Goal: Transaction & Acquisition: Book appointment/travel/reservation

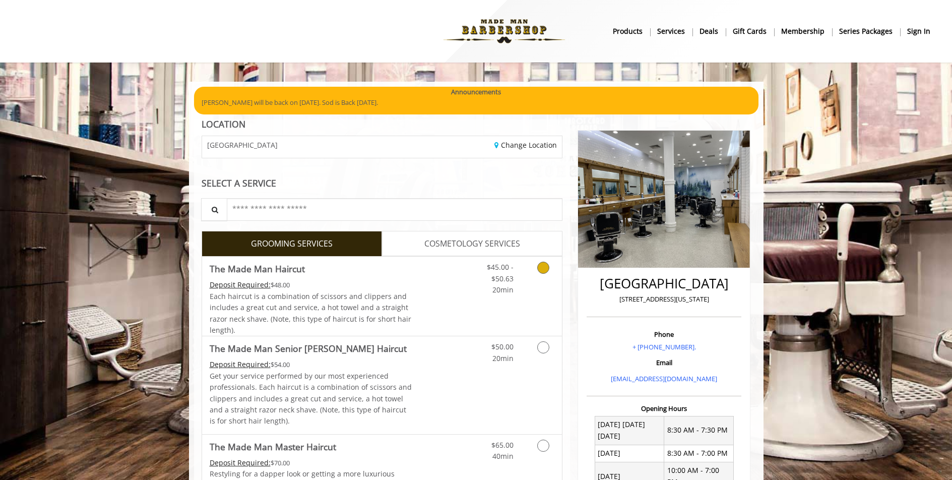
click at [444, 295] on link "Discounted Price" at bounding box center [442, 296] width 60 height 79
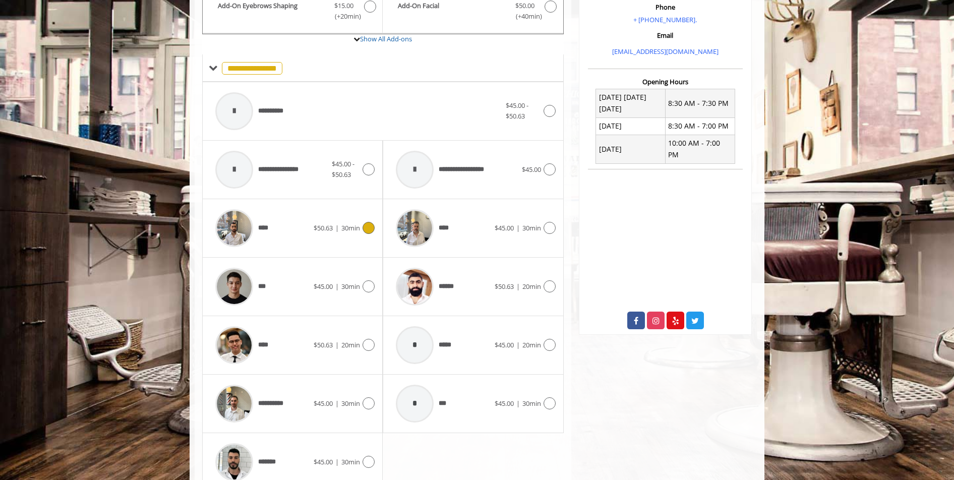
scroll to position [349, 0]
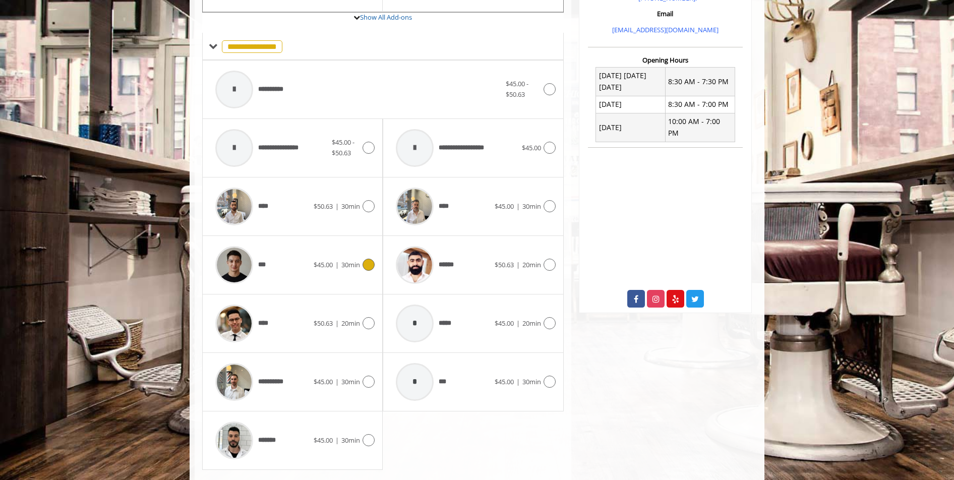
click at [294, 258] on div "***" at bounding box center [261, 265] width 103 height 48
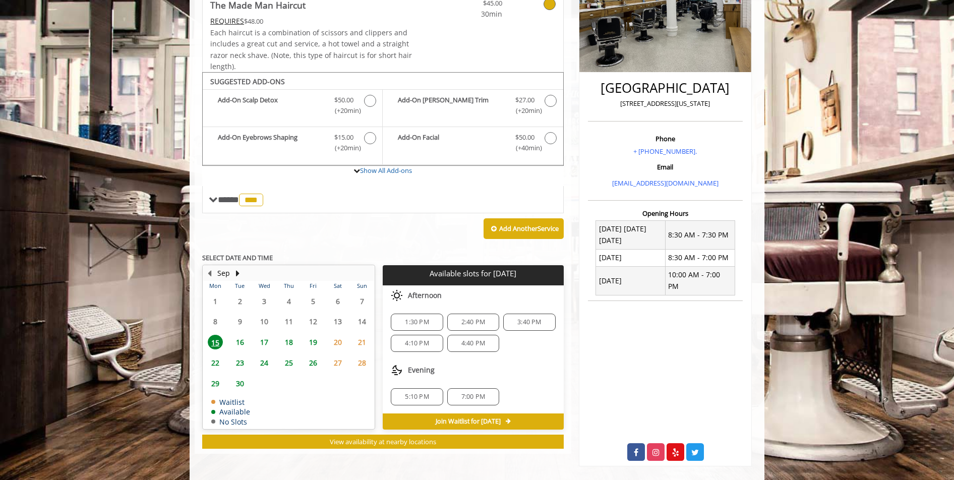
scroll to position [0, 0]
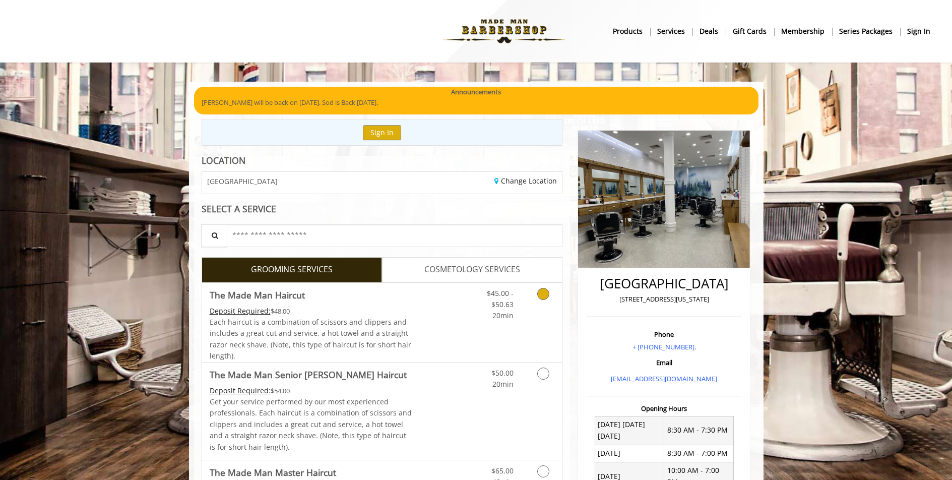
click at [372, 343] on span "Each haircut is a combination of scissors and clippers and includes a great cut…" at bounding box center [311, 338] width 202 height 43
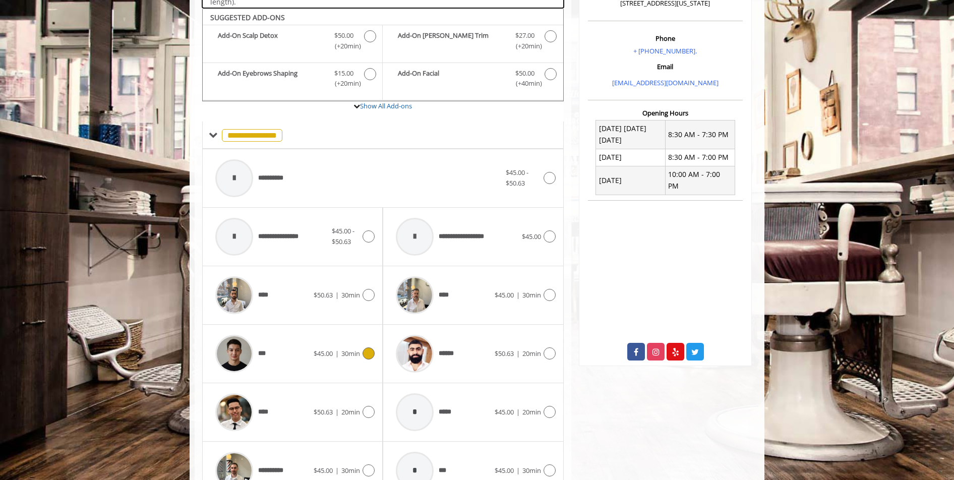
scroll to position [304, 0]
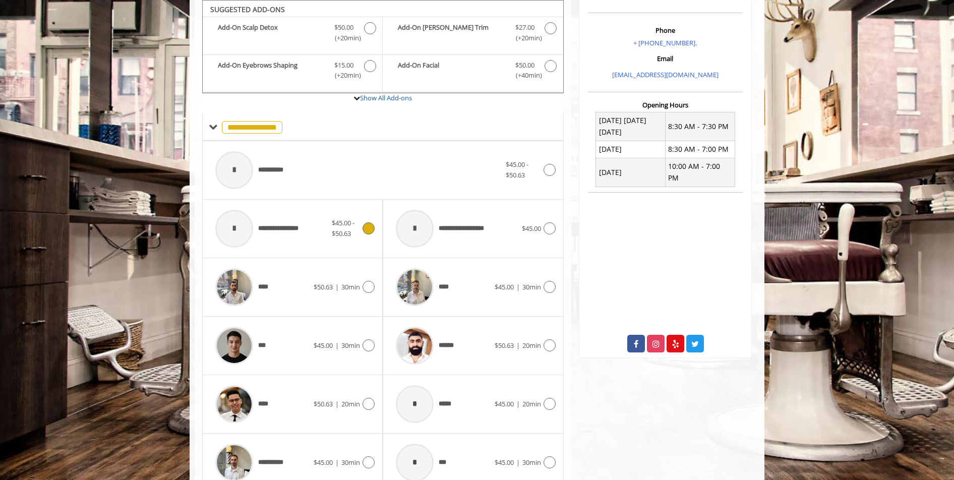
click at [266, 232] on span "**********" at bounding box center [283, 228] width 50 height 11
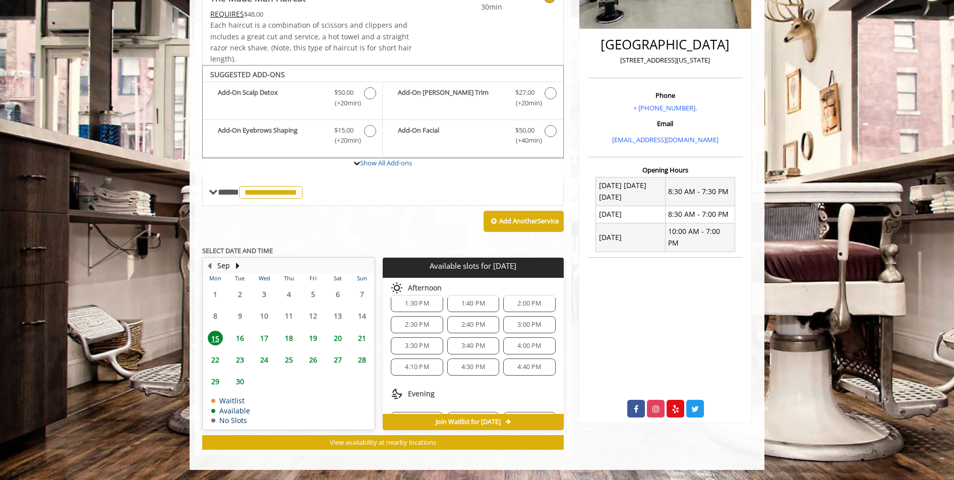
scroll to position [55, 0]
click at [503, 322] on div "4:40 PM" at bounding box center [529, 322] width 52 height 17
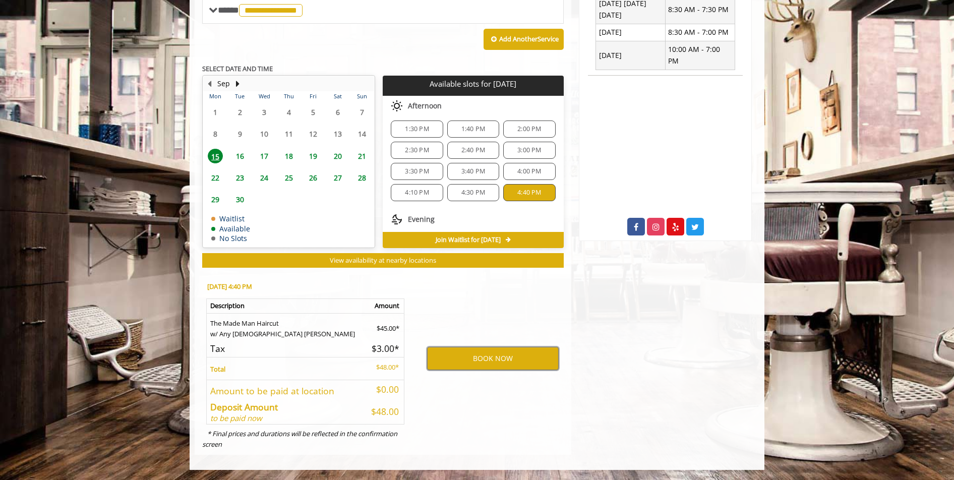
scroll to position [0, 0]
click at [424, 133] on span "1:30 PM" at bounding box center [417, 133] width 24 height 8
click at [518, 157] on span "3:00 PM" at bounding box center [529, 154] width 24 height 8
click at [477, 351] on button "BOOK NOW" at bounding box center [493, 358] width 132 height 23
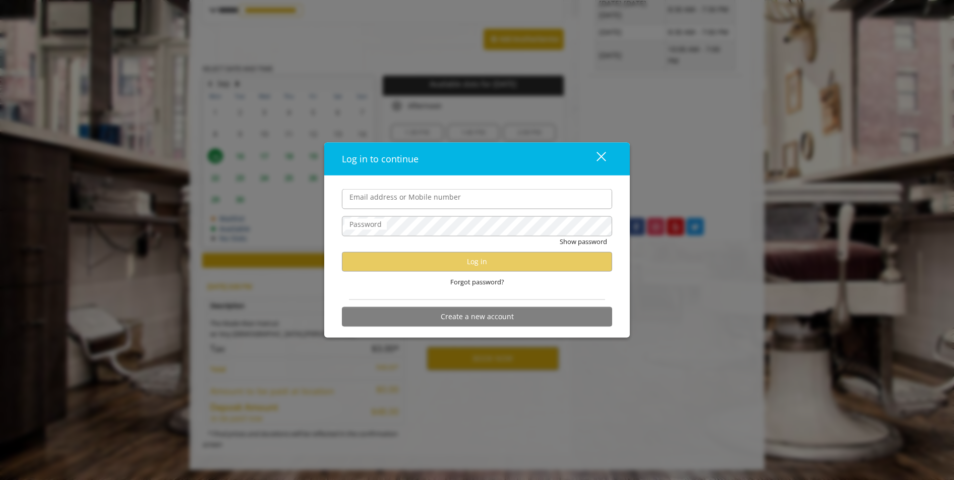
click at [457, 200] on input "Email address or Mobile number" at bounding box center [477, 199] width 270 height 20
type input "**********"
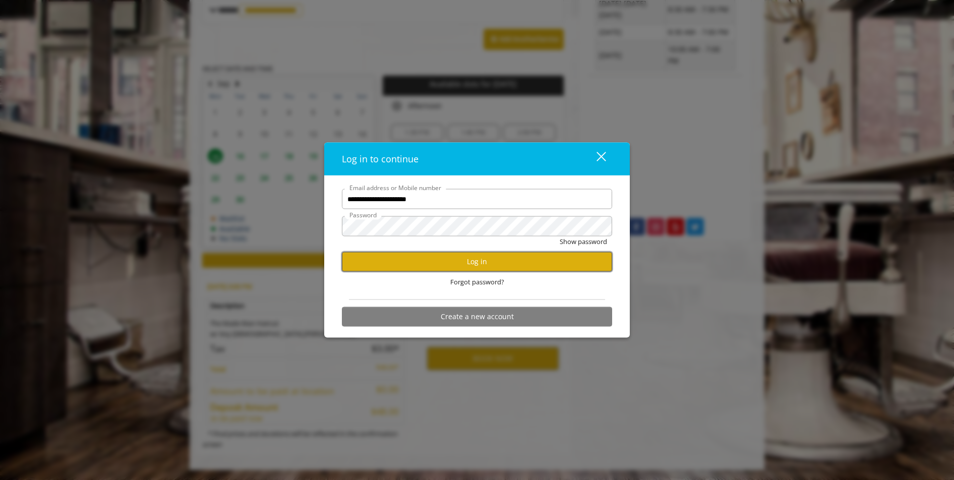
click at [519, 256] on button "Log in" at bounding box center [477, 261] width 270 height 20
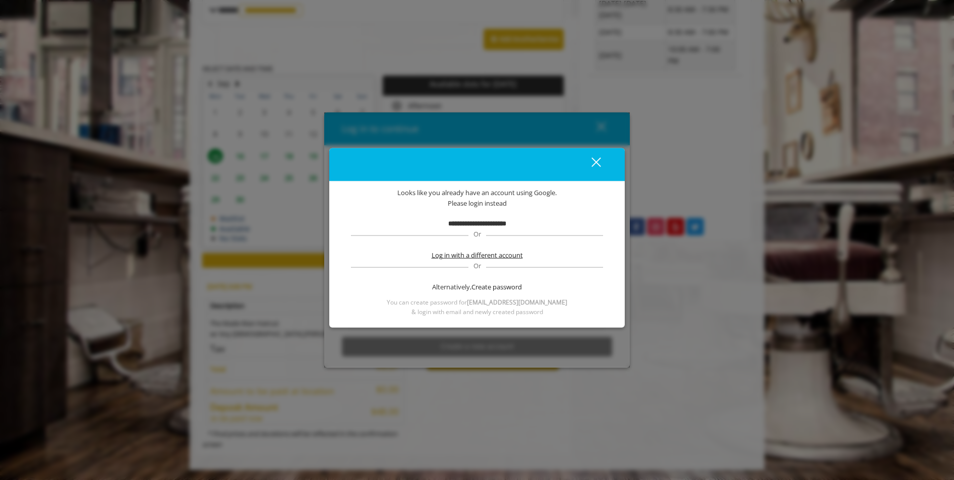
click at [461, 255] on span "Log in with a different account" at bounding box center [476, 255] width 91 height 11
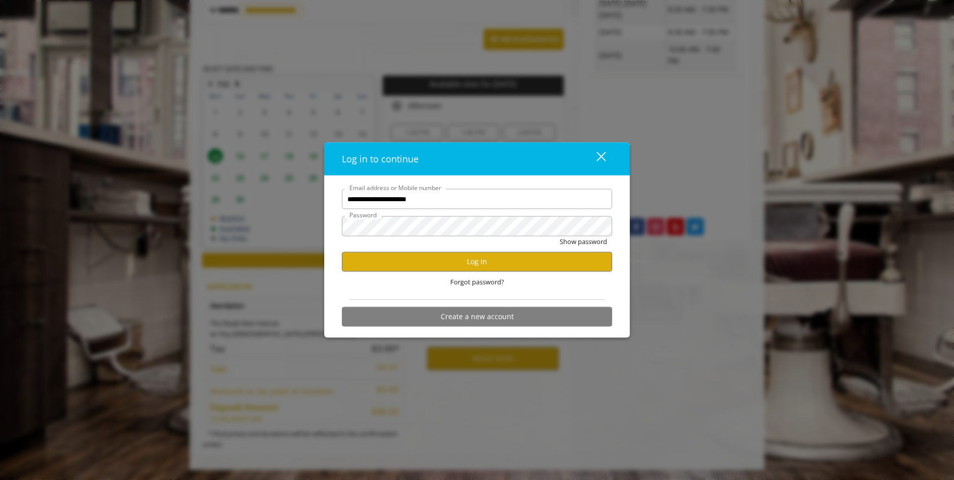
click at [597, 150] on button "close" at bounding box center [595, 158] width 34 height 21
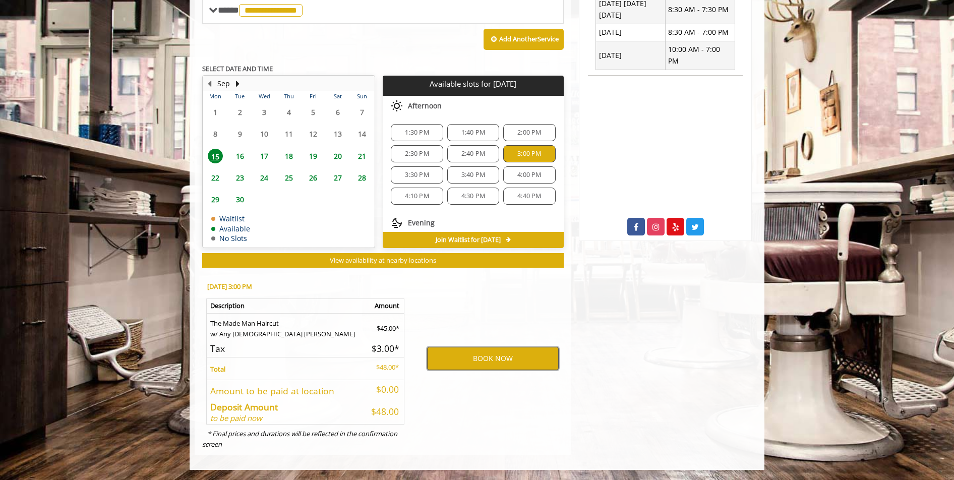
click at [515, 366] on button "BOOK NOW" at bounding box center [493, 358] width 132 height 23
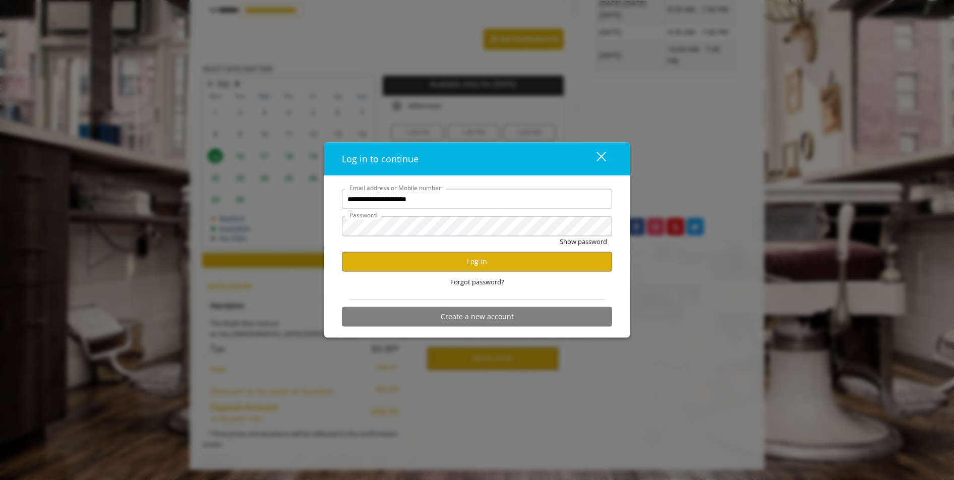
click at [371, 282] on div "Forgot password?" at bounding box center [477, 281] width 270 height 21
click at [559, 236] on button "Show password" at bounding box center [582, 241] width 47 height 11
click at [363, 259] on button "Log in" at bounding box center [477, 261] width 270 height 20
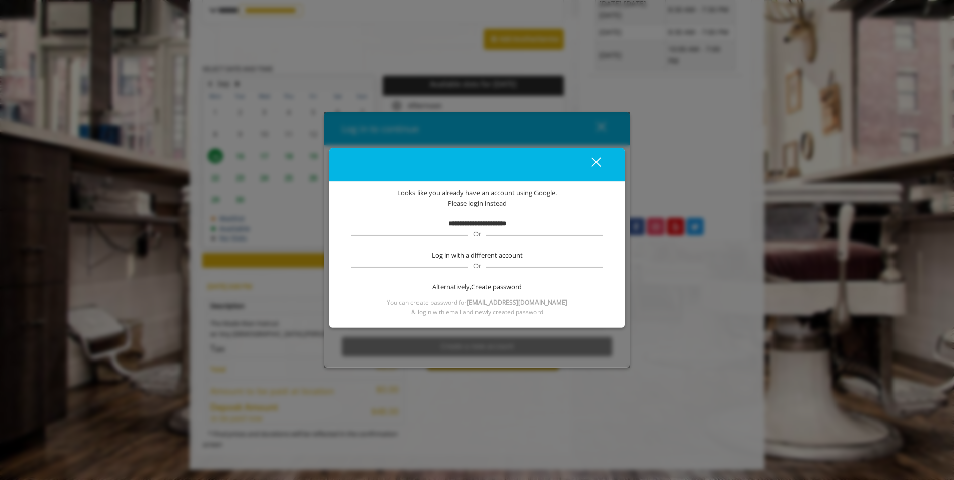
click at [597, 164] on div "close dialog" at bounding box center [596, 163] width 10 height 10
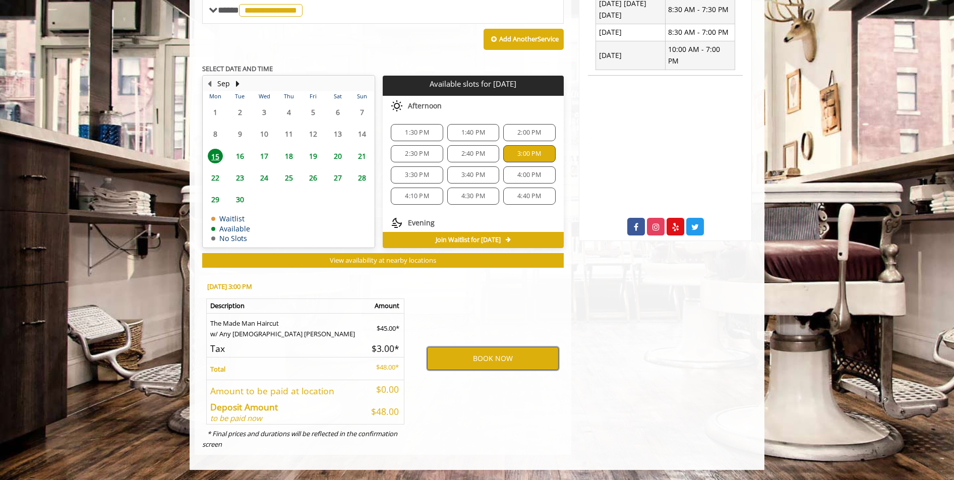
click at [489, 356] on button "BOOK NOW" at bounding box center [493, 358] width 132 height 23
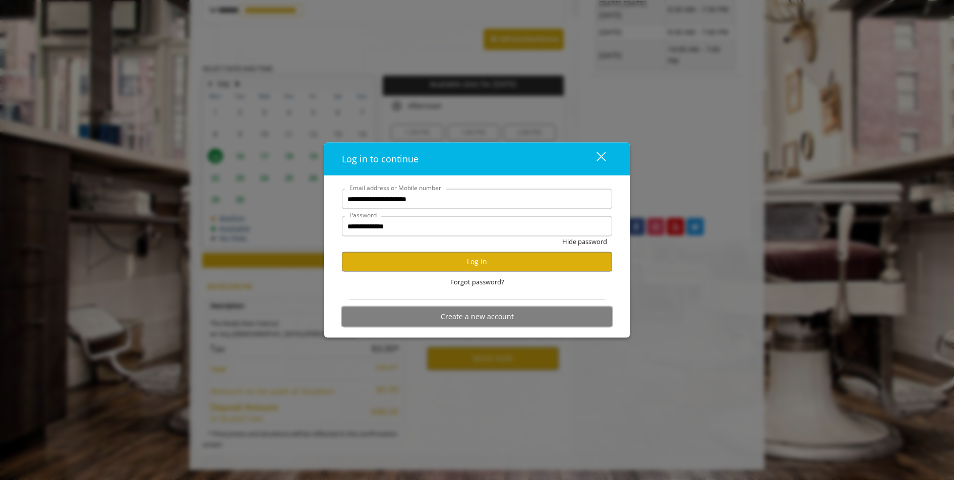
click at [494, 314] on button "Create a new account" at bounding box center [477, 316] width 270 height 20
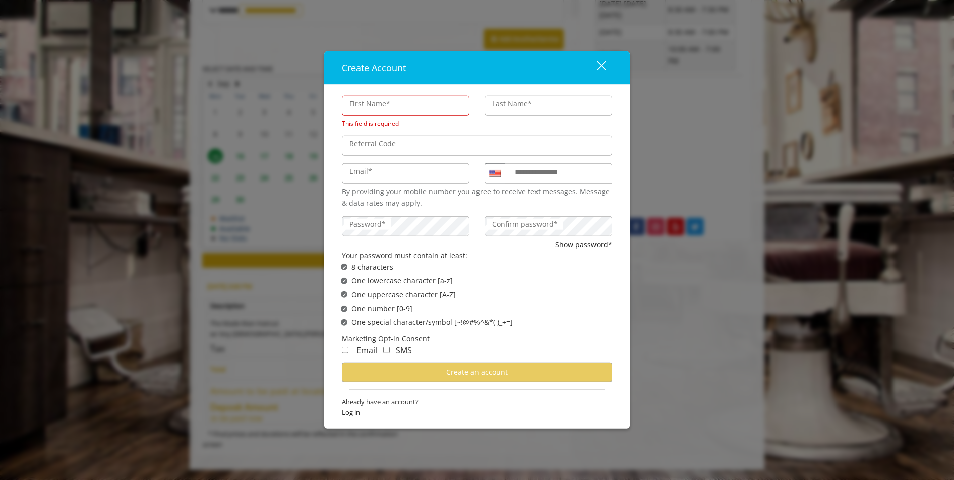
click at [592, 64] on button "close" at bounding box center [595, 67] width 34 height 21
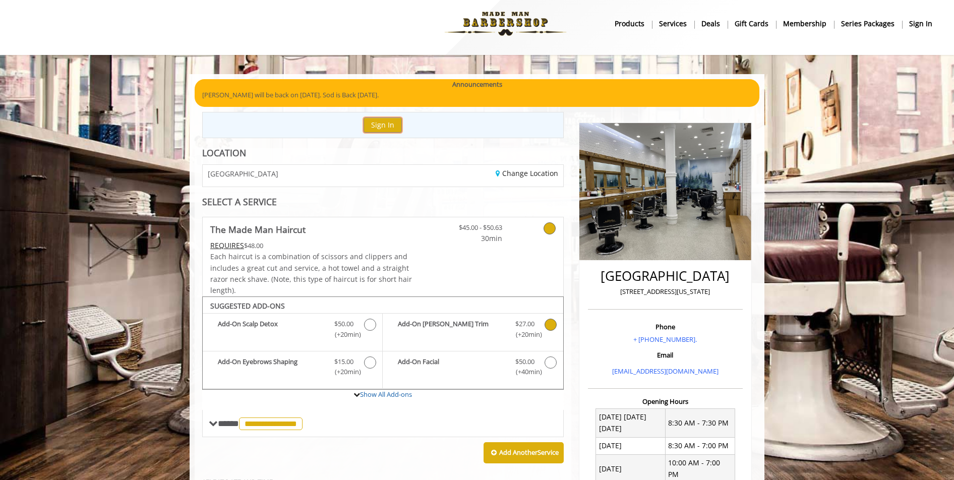
scroll to position [8, 0]
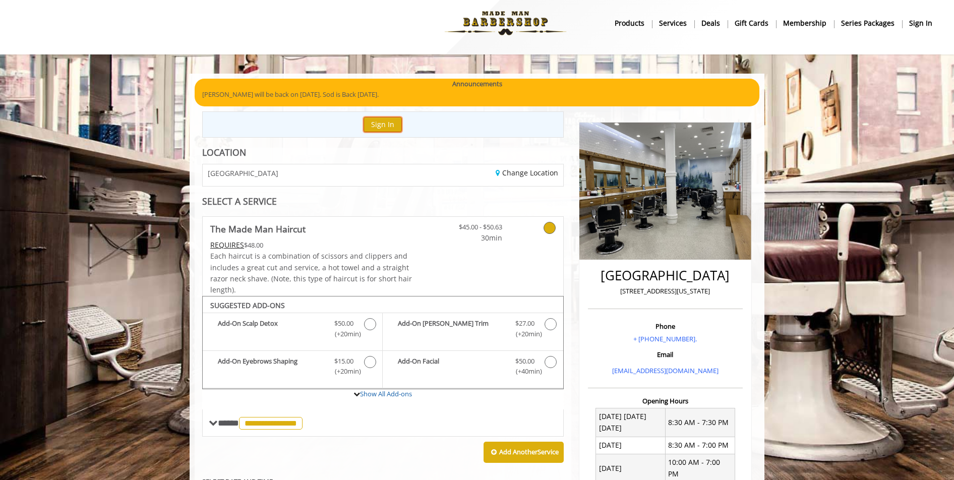
click at [383, 129] on button "Sign In" at bounding box center [382, 124] width 38 height 15
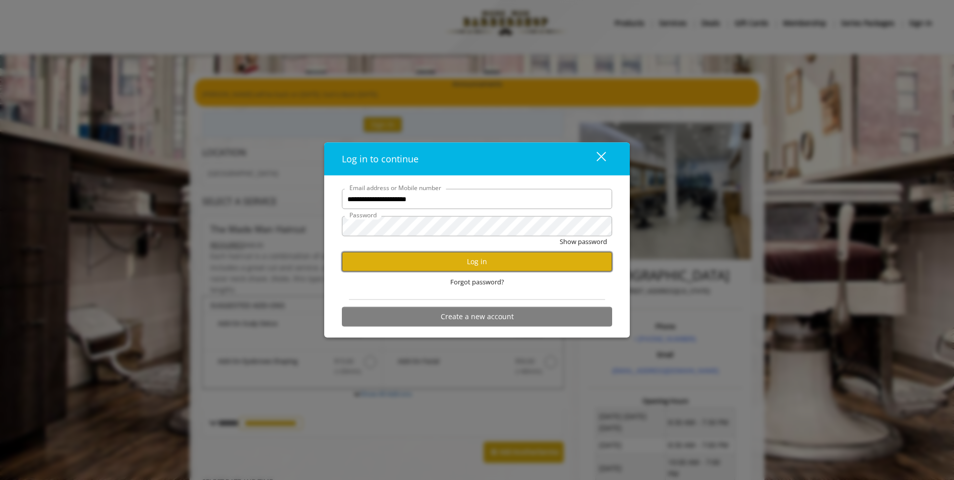
click at [434, 263] on button "Log in" at bounding box center [477, 261] width 270 height 20
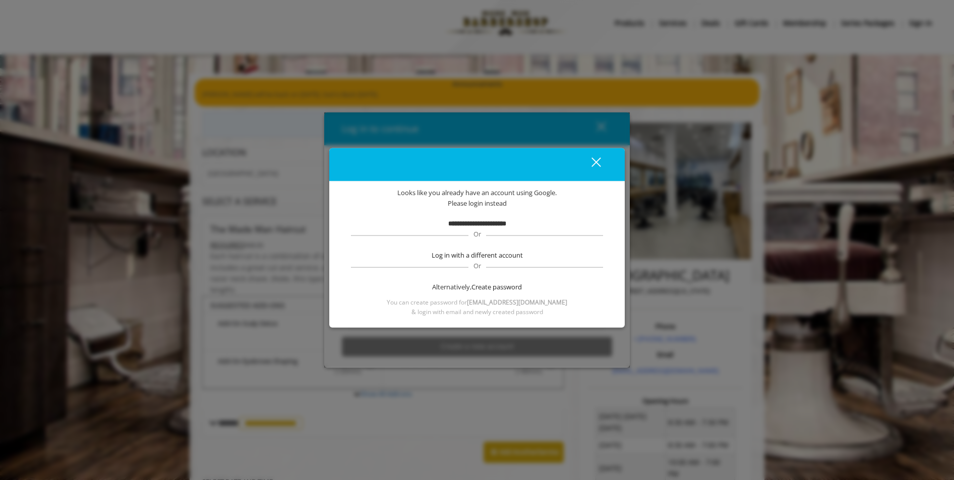
click at [599, 159] on div "close dialog" at bounding box center [596, 163] width 10 height 10
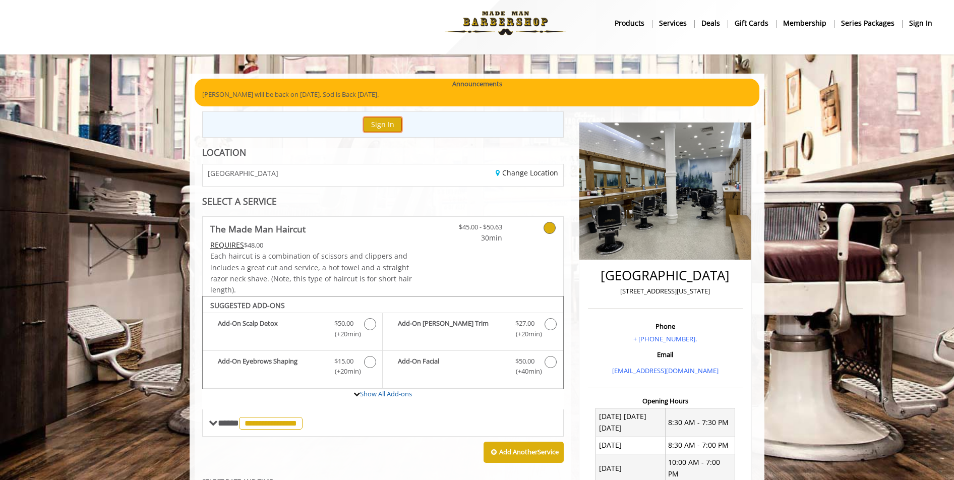
click at [371, 121] on button "Sign In" at bounding box center [382, 124] width 38 height 15
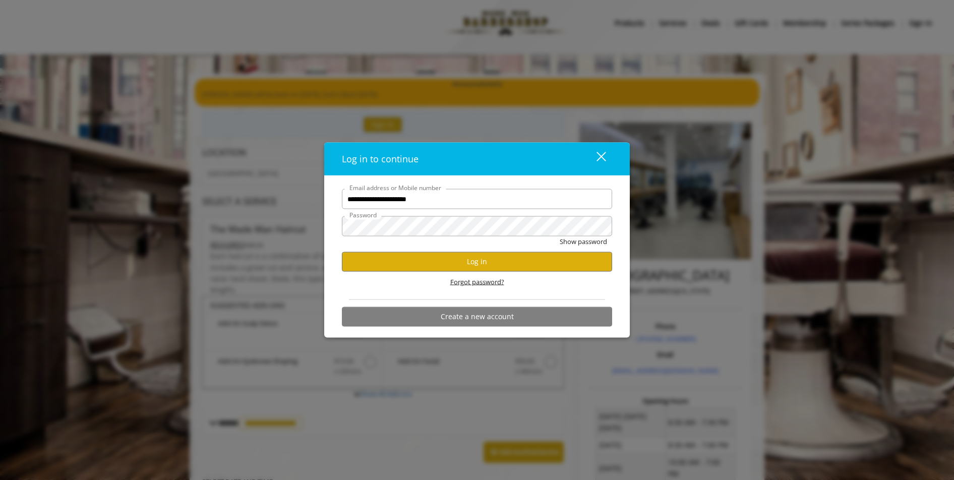
click at [457, 280] on span "Forgot password?" at bounding box center [477, 281] width 54 height 11
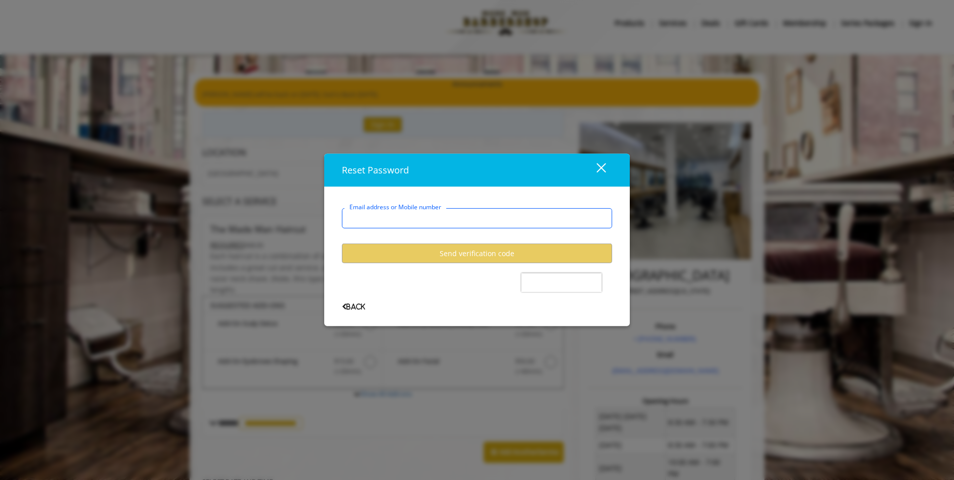
click at [395, 218] on input "Email address or Mobile number" at bounding box center [477, 218] width 270 height 20
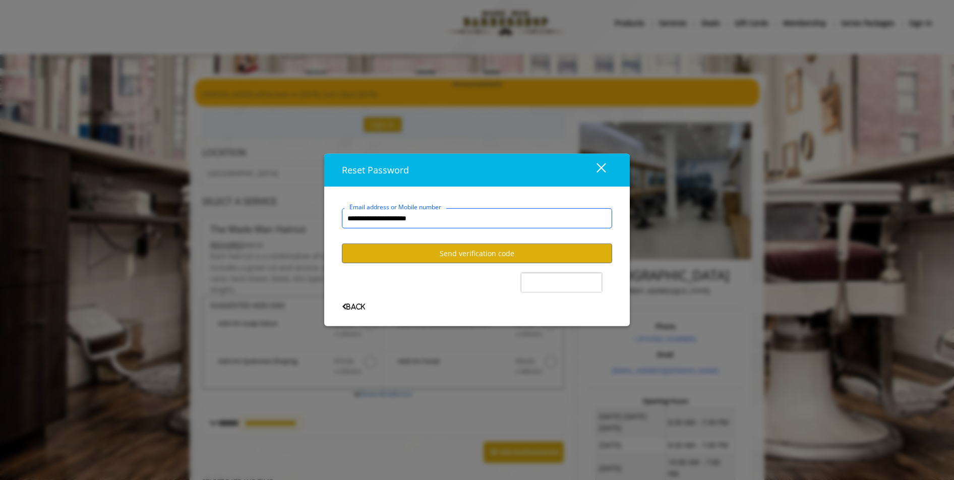
type input "**********"
click at [398, 261] on button "Send verification code" at bounding box center [477, 253] width 270 height 20
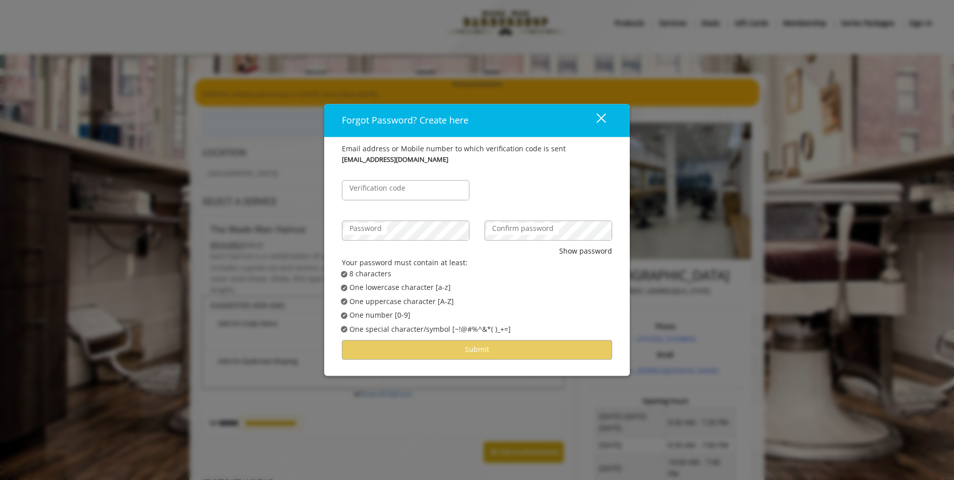
click at [381, 185] on label "Verification code" at bounding box center [377, 188] width 66 height 11
click at [381, 185] on input "Verification code" at bounding box center [406, 190] width 128 height 20
paste input "******"
type input "******"
click at [526, 226] on label "Confirm password" at bounding box center [523, 228] width 72 height 11
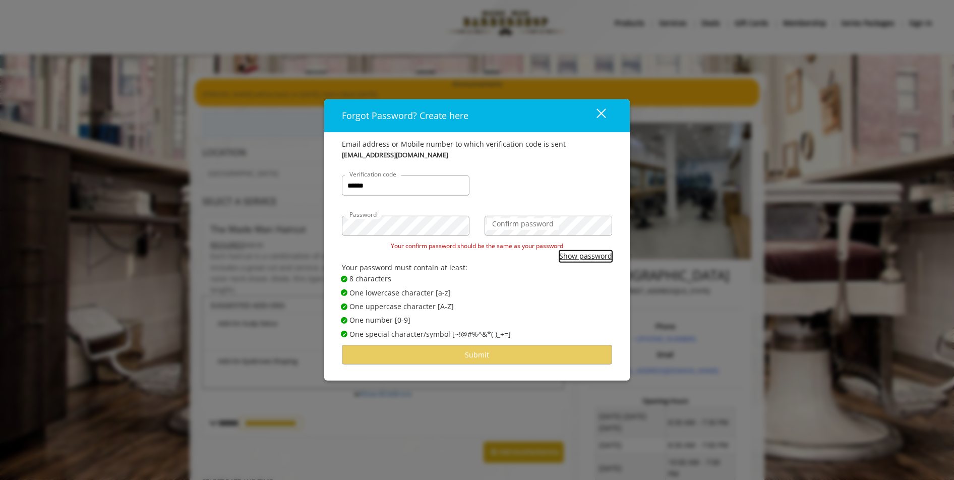
click at [569, 252] on button "Show password" at bounding box center [585, 255] width 53 height 11
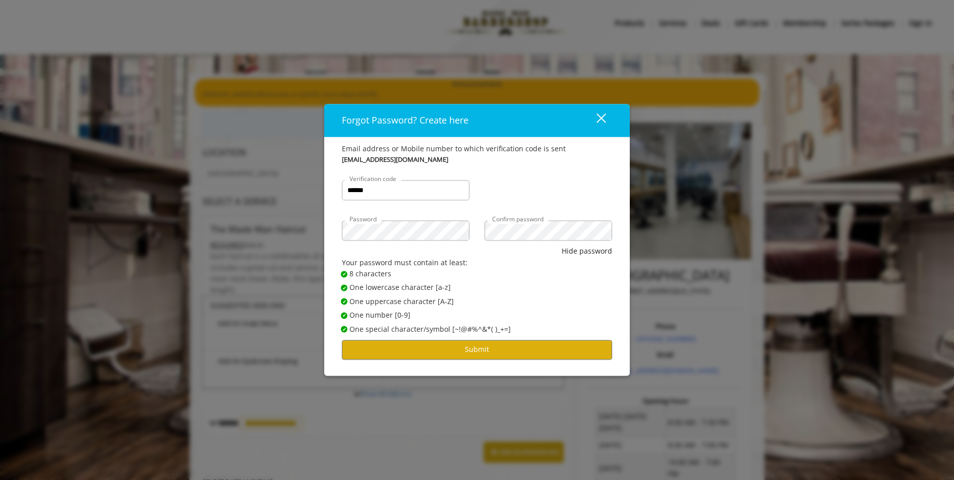
click at [472, 286] on span "✔ Password Satisfies One lowercase character [a-z]" at bounding box center [480, 287] width 279 height 11
click at [471, 349] on button "Submit" at bounding box center [477, 350] width 270 height 20
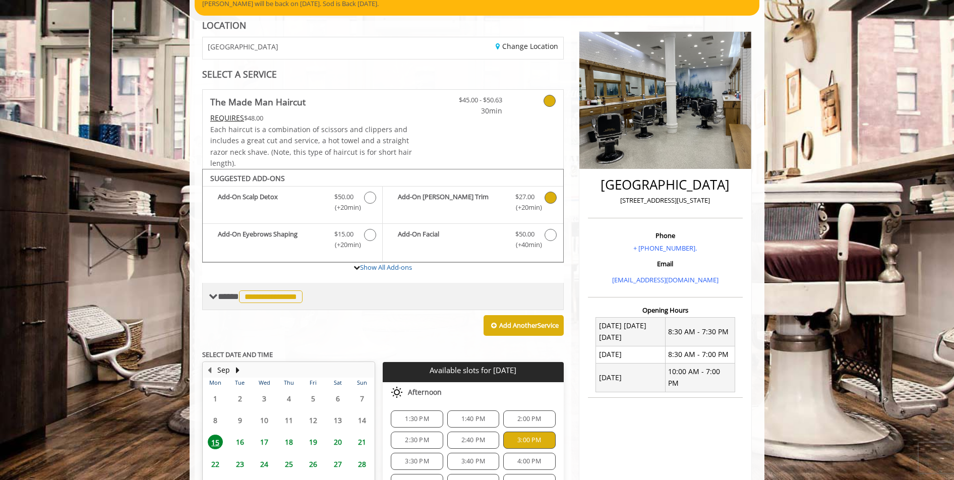
scroll to position [385, 0]
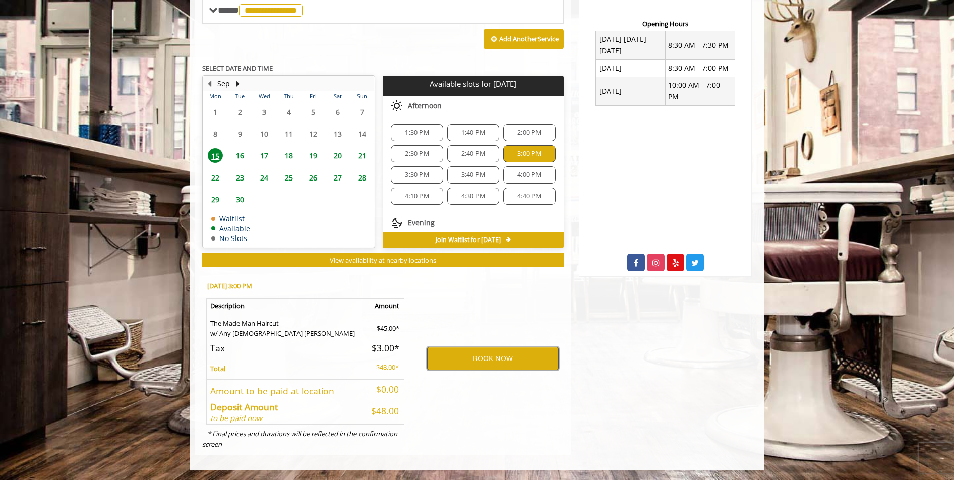
click at [469, 356] on button "BOOK NOW" at bounding box center [493, 358] width 132 height 23
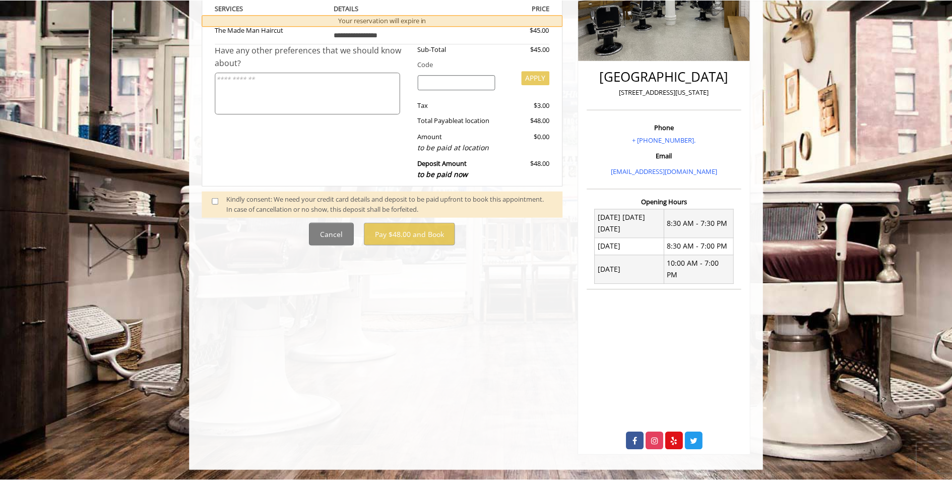
scroll to position [0, 0]
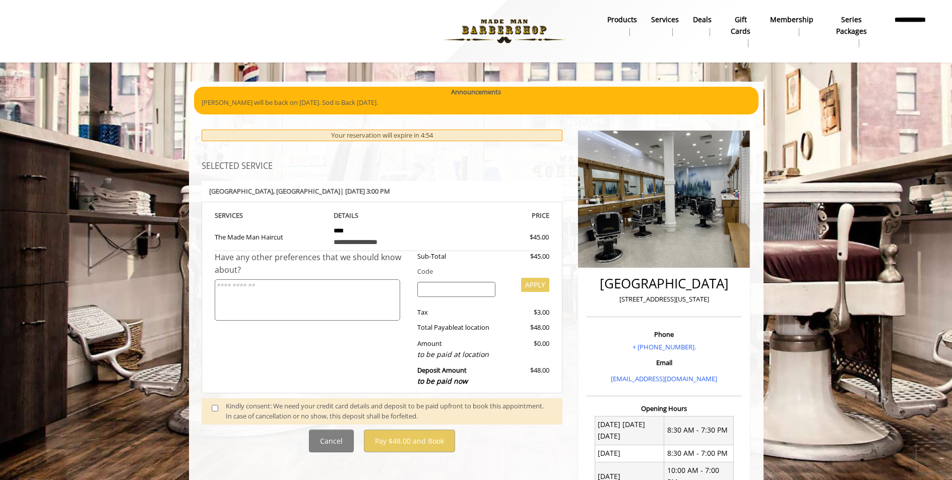
click at [241, 413] on div "Kindly consent: We need your credit card details and deposit to be paid upfront…" at bounding box center [389, 411] width 327 height 21
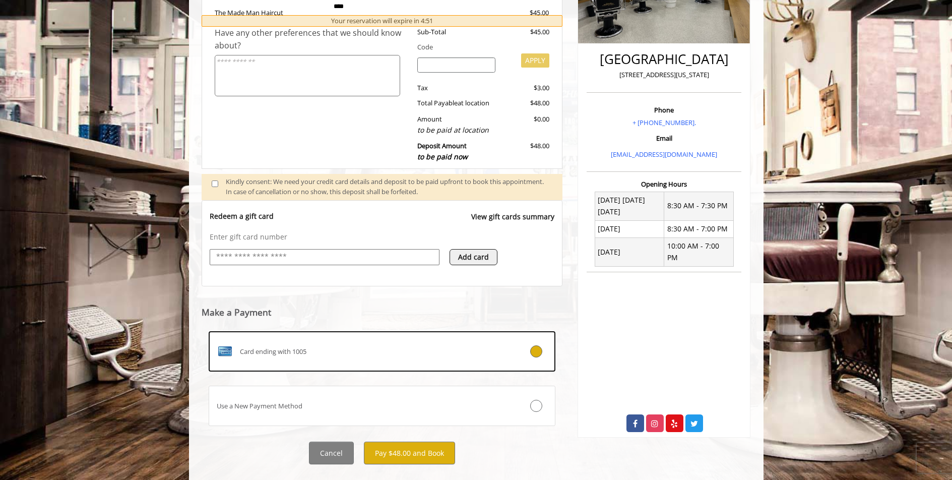
scroll to position [244, 0]
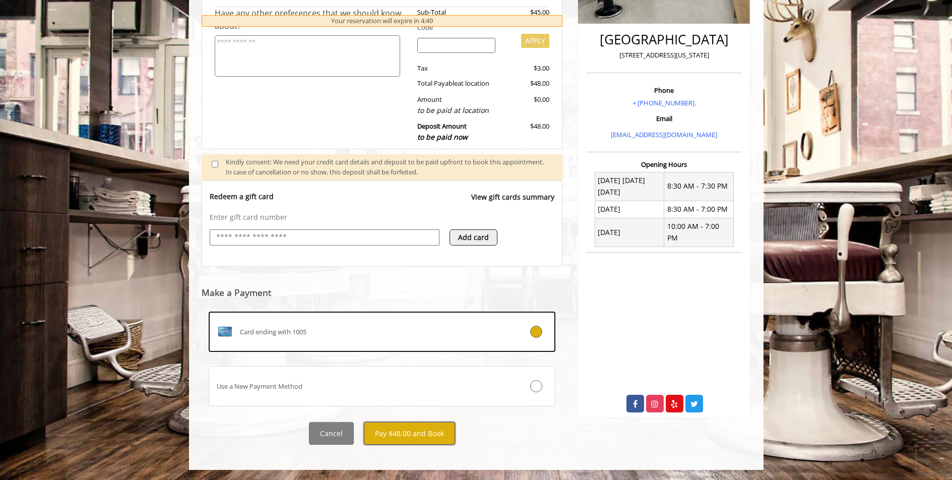
click at [407, 433] on button "Pay $48.00 and Book" at bounding box center [409, 433] width 91 height 23
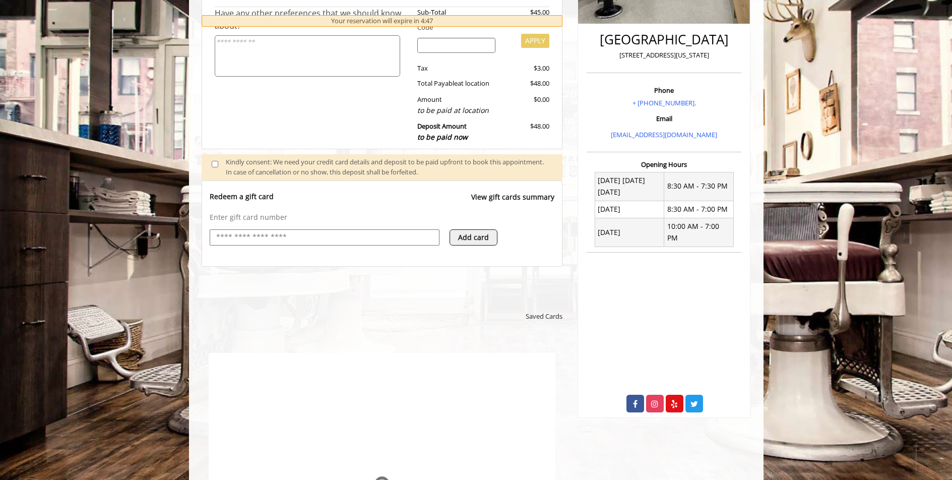
scroll to position [0, 0]
